Goal: Complete application form

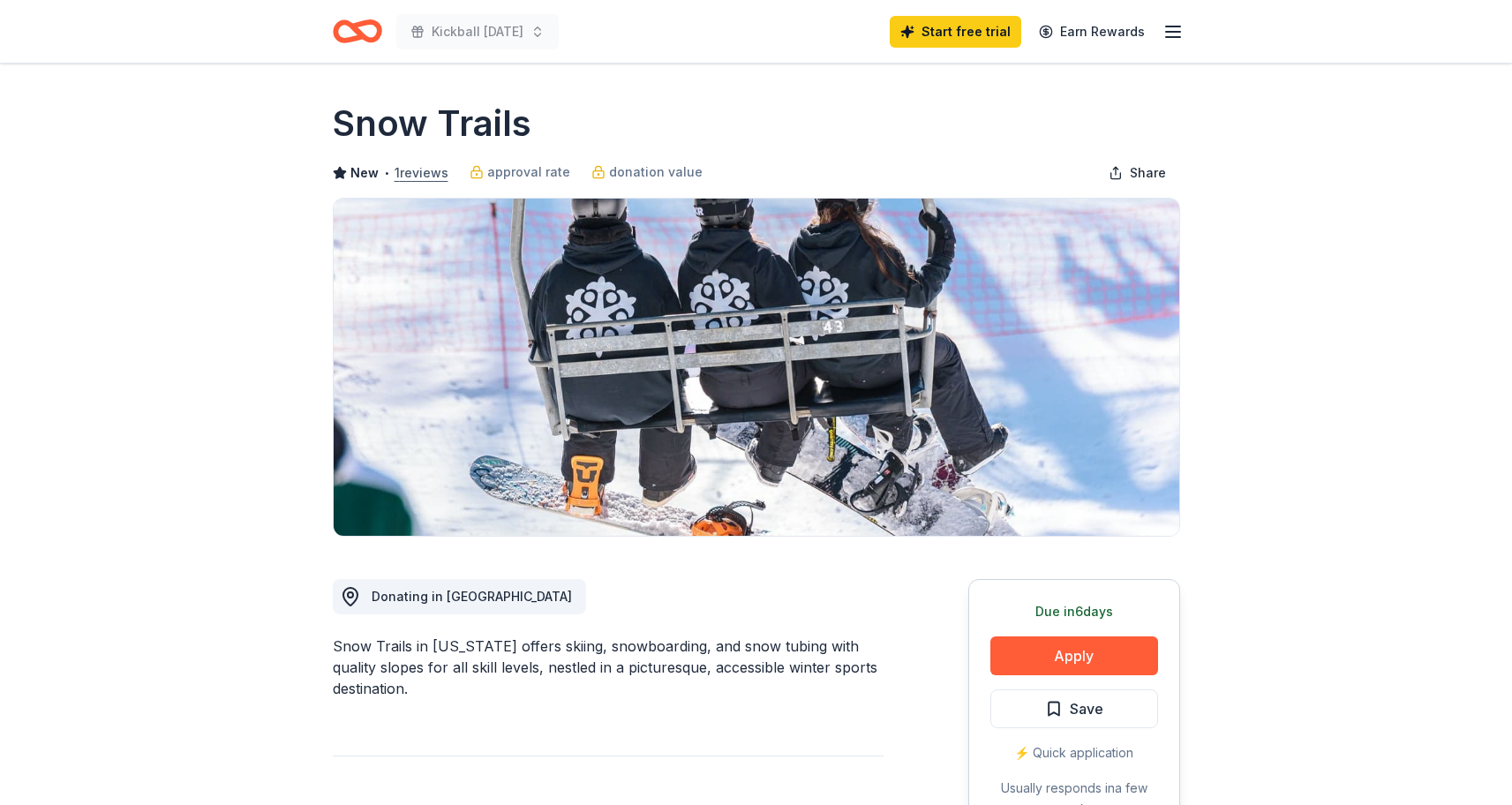
click at [407, 173] on button "1 reviews" at bounding box center [421, 173] width 54 height 21
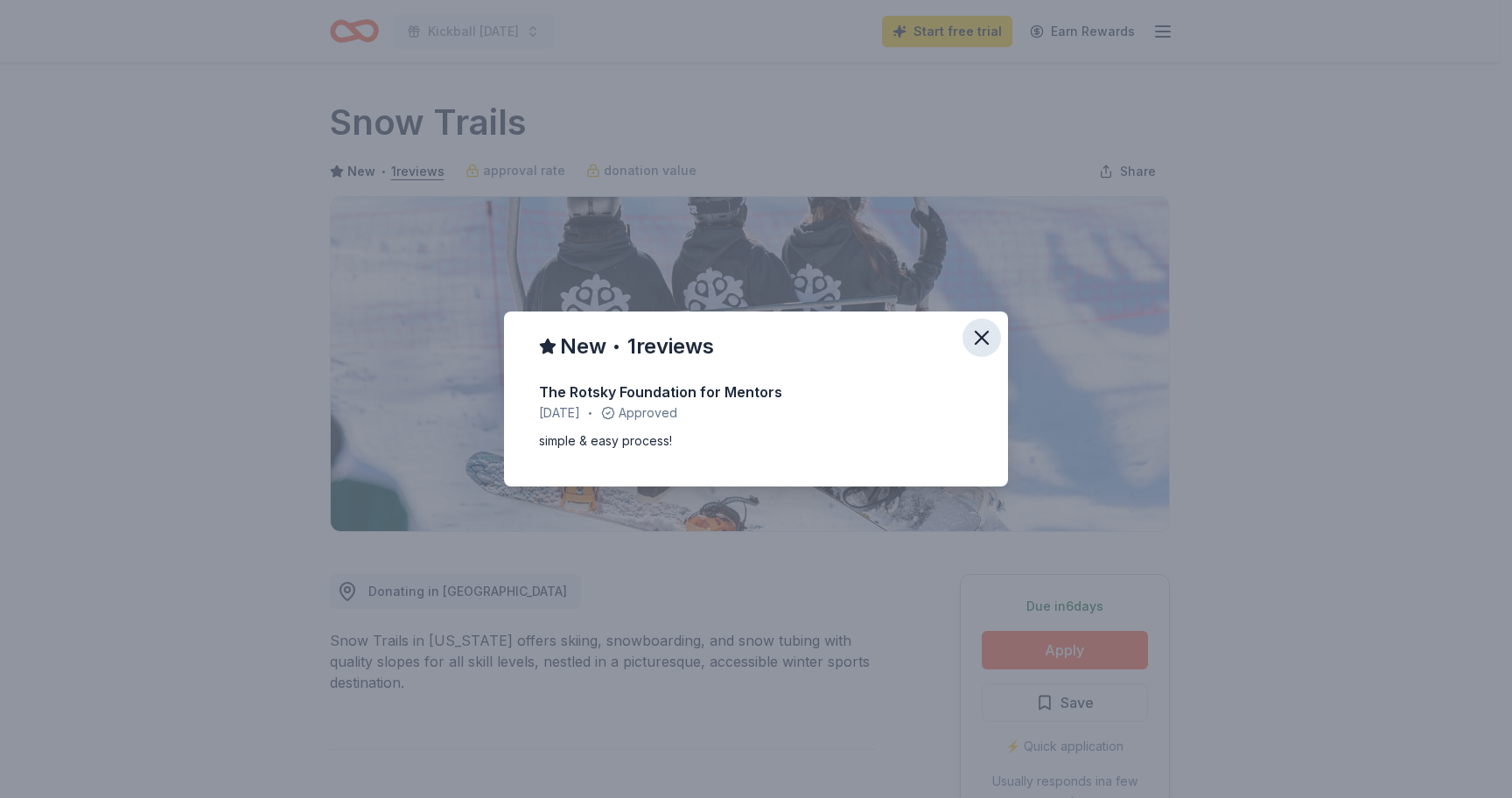
click at [986, 338] on icon "button" at bounding box center [982, 338] width 25 height 25
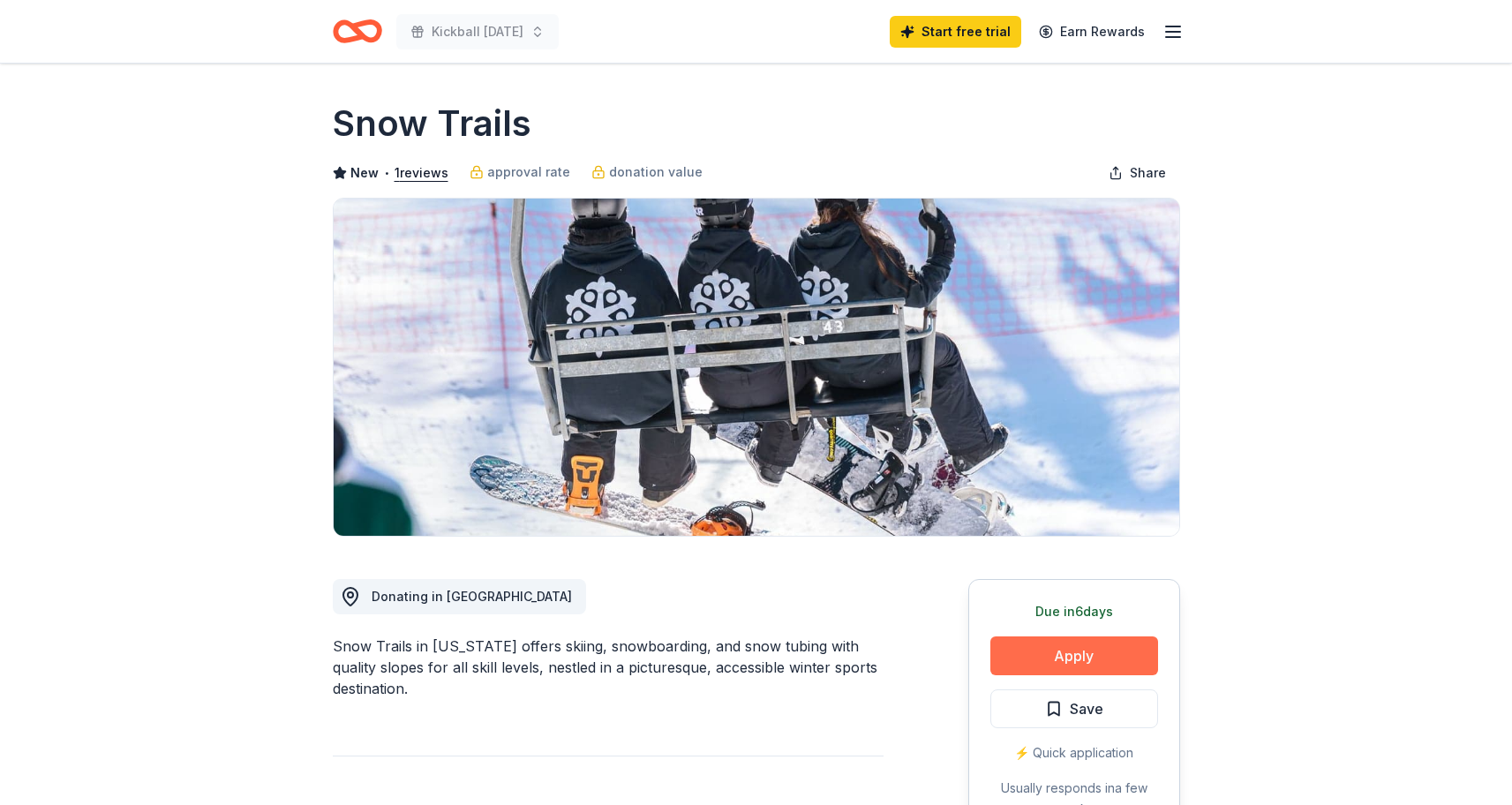
click at [1113, 653] on button "Apply" at bounding box center [1074, 656] width 167 height 38
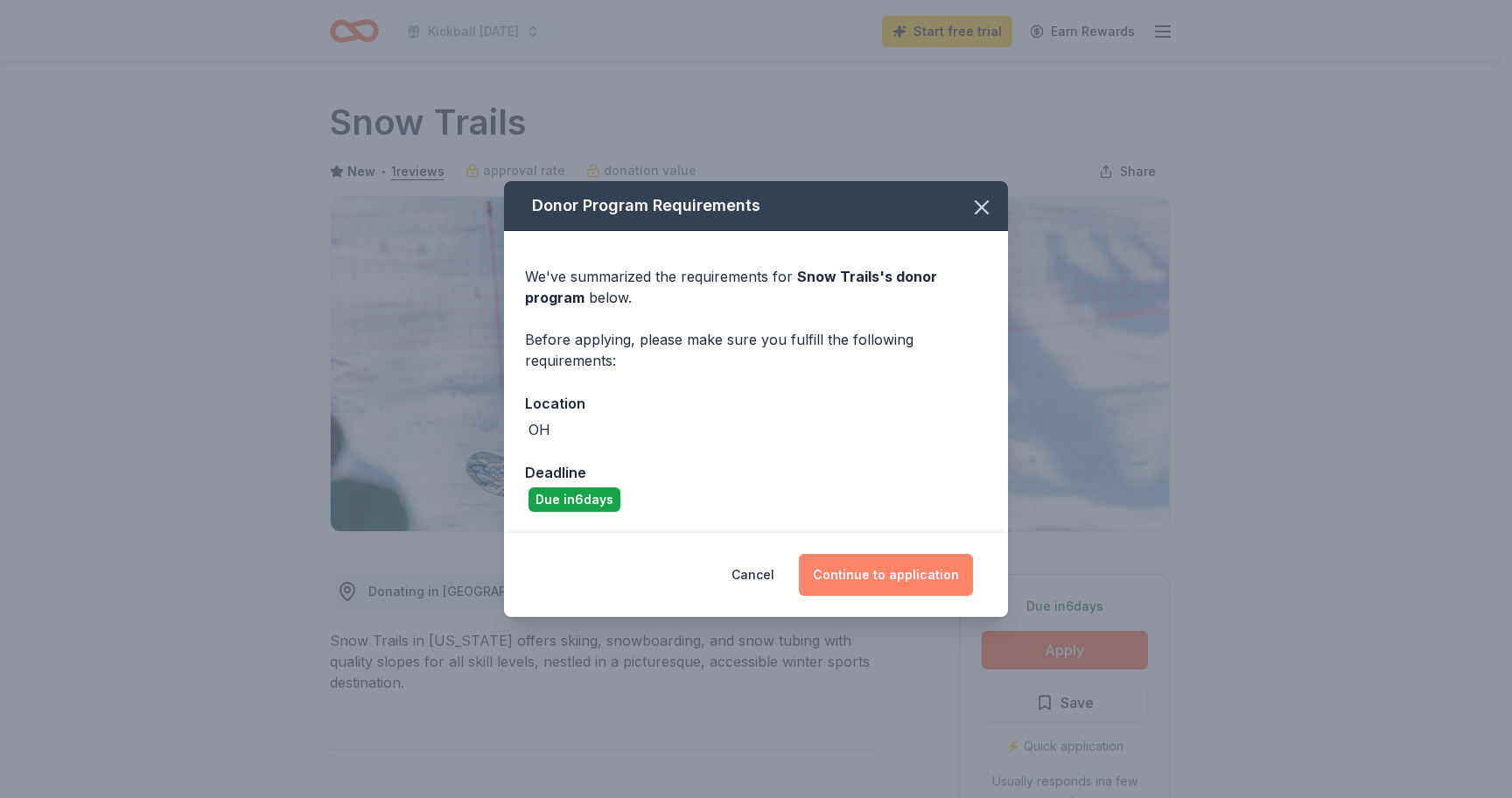
click at [914, 582] on button "Continue to application" at bounding box center [886, 575] width 174 height 42
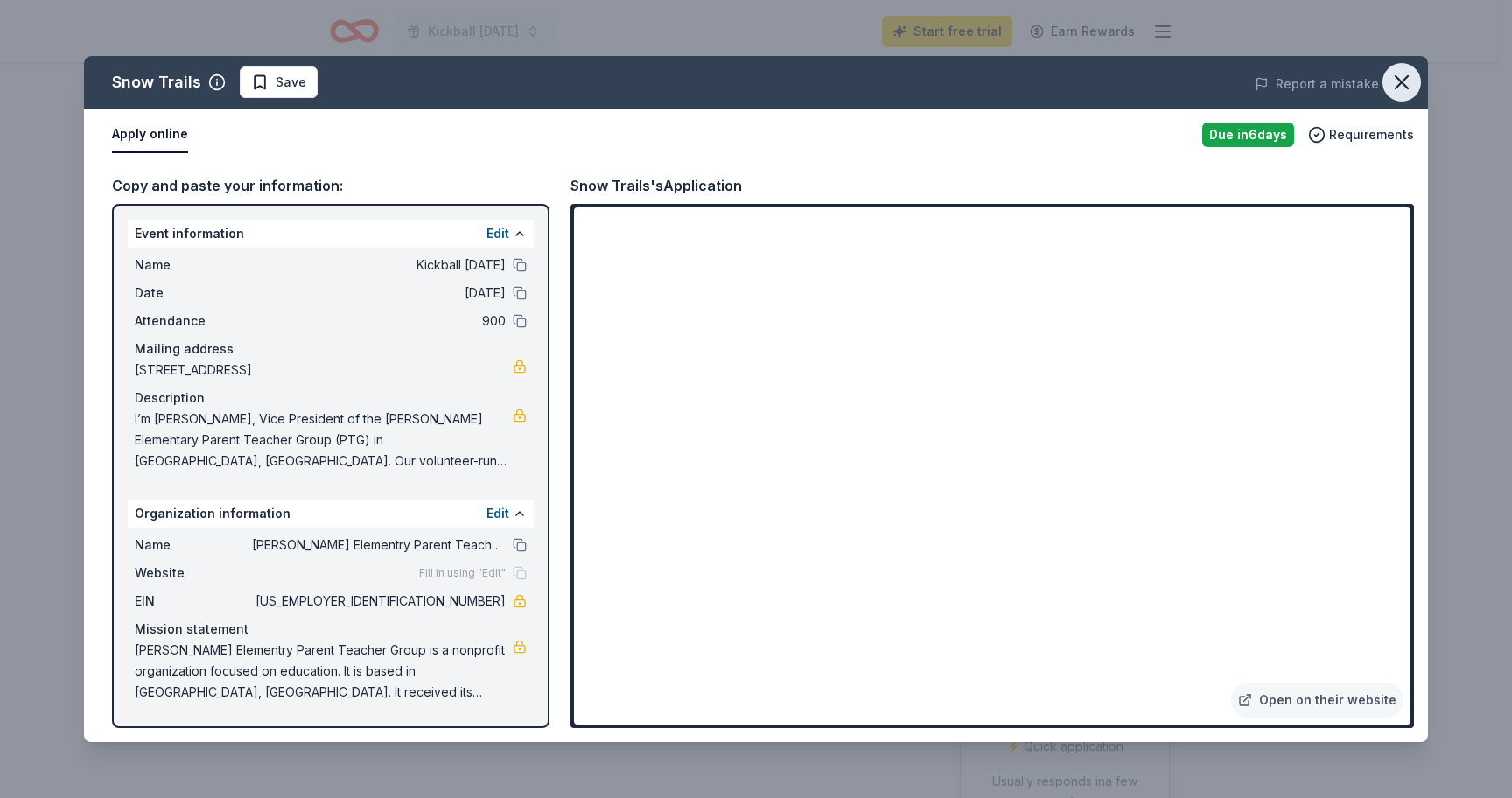
click at [1406, 86] on icon "button" at bounding box center [1401, 82] width 12 height 12
